Goal: Task Accomplishment & Management: Manage account settings

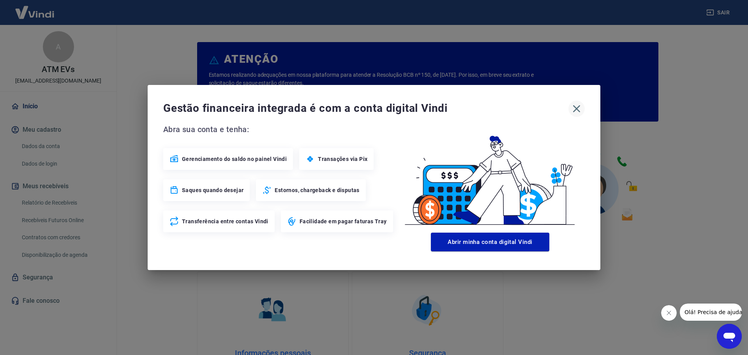
click at [571, 106] on icon "button" at bounding box center [576, 108] width 12 height 12
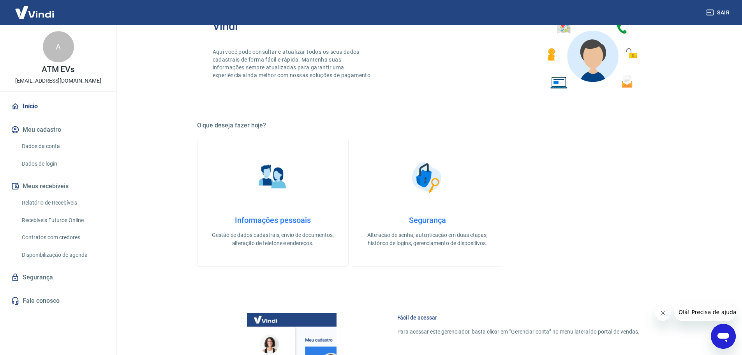
scroll to position [195, 0]
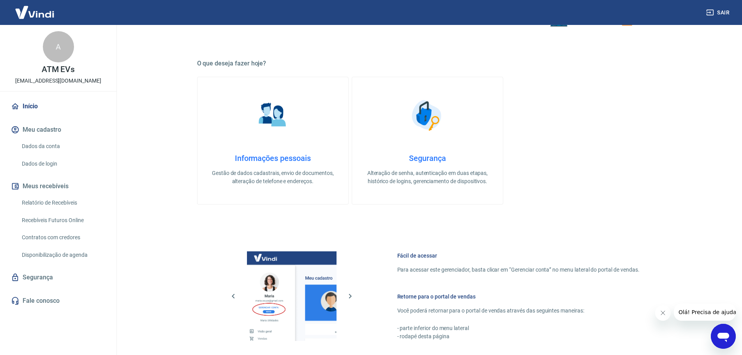
drag, startPoint x: 67, startPoint y: 203, endPoint x: 135, endPoint y: 200, distance: 67.8
click at [67, 203] on link "Relatório de Recebíveis" at bounding box center [63, 203] width 88 height 16
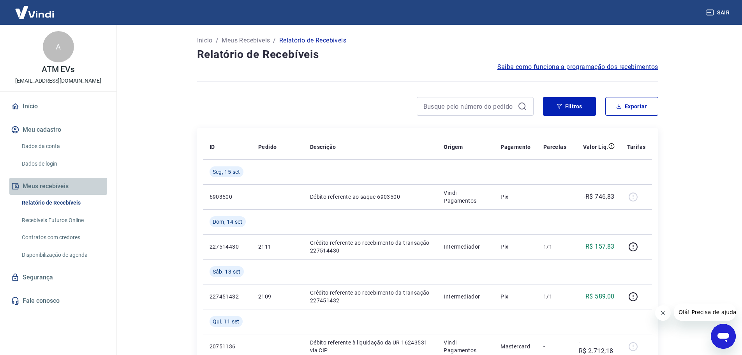
click at [54, 186] on button "Meus recebíveis" at bounding box center [58, 186] width 98 height 17
click at [239, 36] on p "Meus Recebíveis" at bounding box center [246, 40] width 48 height 9
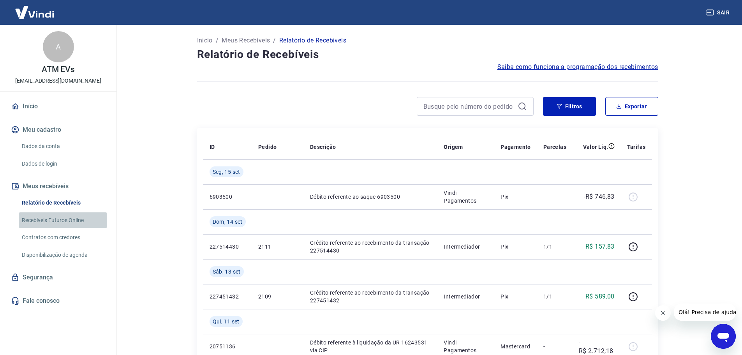
click at [64, 219] on link "Recebíveis Futuros Online" at bounding box center [63, 220] width 88 height 16
